Goal: Transaction & Acquisition: Book appointment/travel/reservation

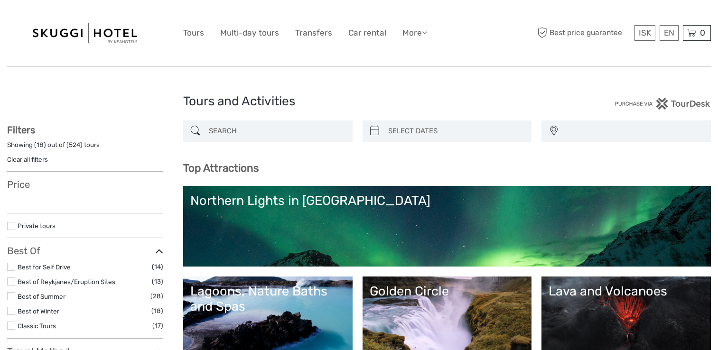
select select
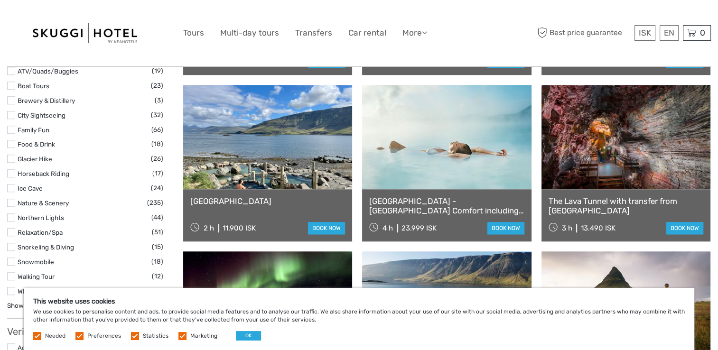
scroll to position [807, 0]
click at [611, 176] on link at bounding box center [626, 137] width 169 height 104
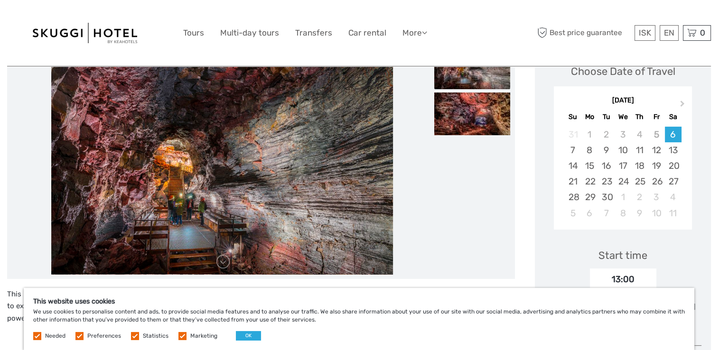
scroll to position [142, 0]
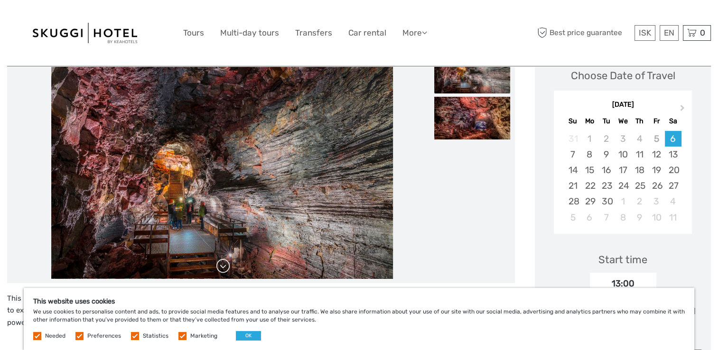
click at [223, 264] on link at bounding box center [223, 266] width 15 height 15
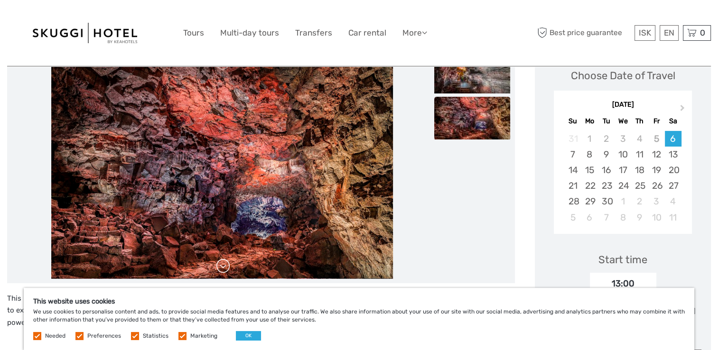
click at [223, 264] on link at bounding box center [223, 266] width 15 height 15
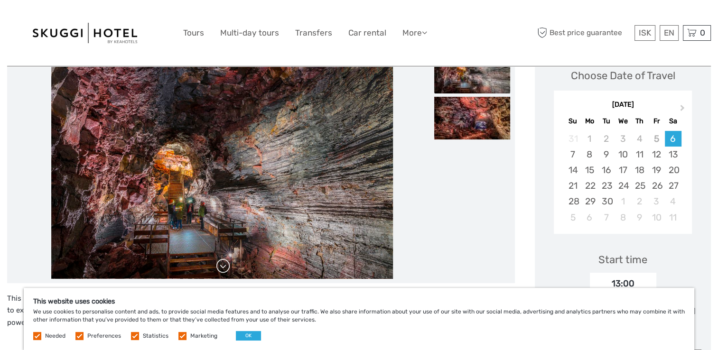
click at [223, 264] on link at bounding box center [223, 266] width 15 height 15
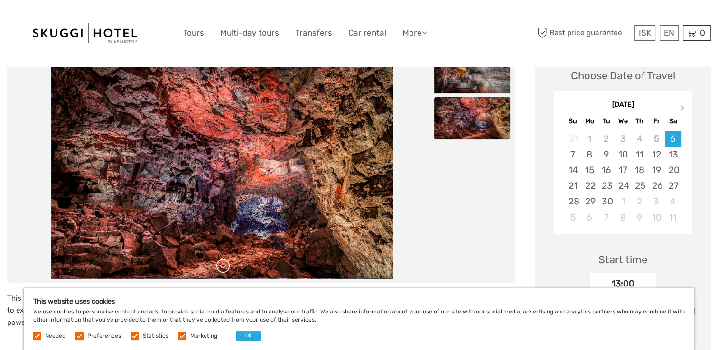
click at [223, 264] on link at bounding box center [223, 266] width 15 height 15
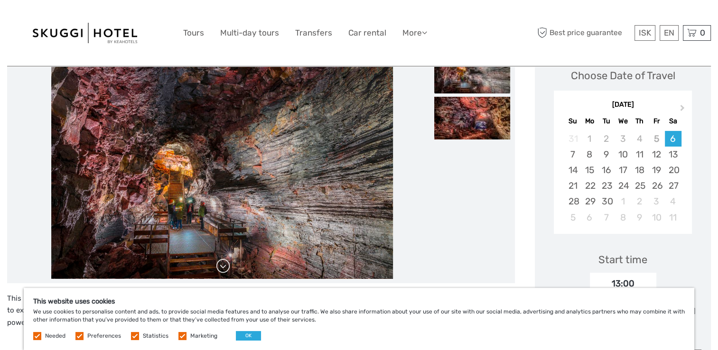
click at [223, 264] on link at bounding box center [223, 266] width 15 height 15
